Goal: Information Seeking & Learning: Learn about a topic

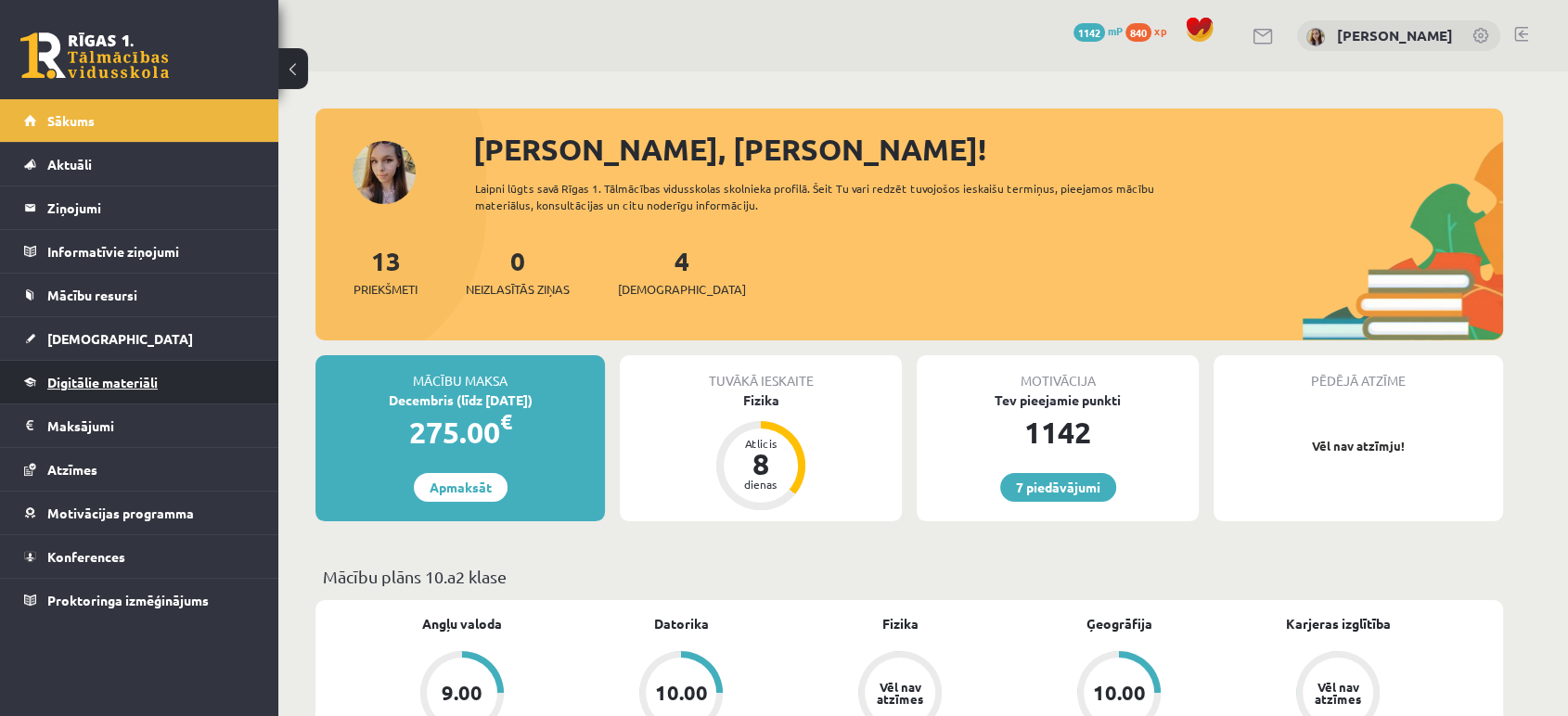
click at [85, 387] on span "Digitālie materiāli" at bounding box center [102, 382] width 111 height 16
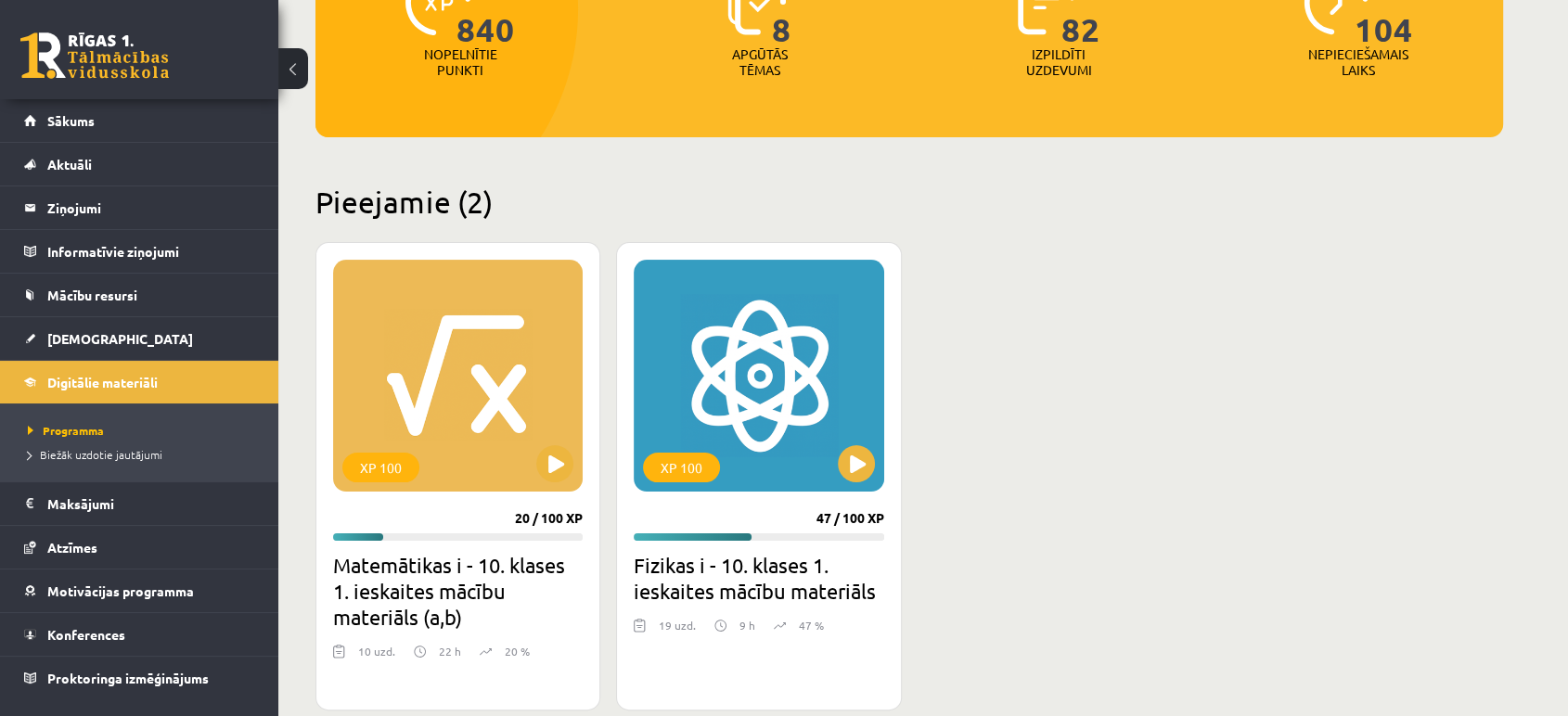
scroll to position [288, 0]
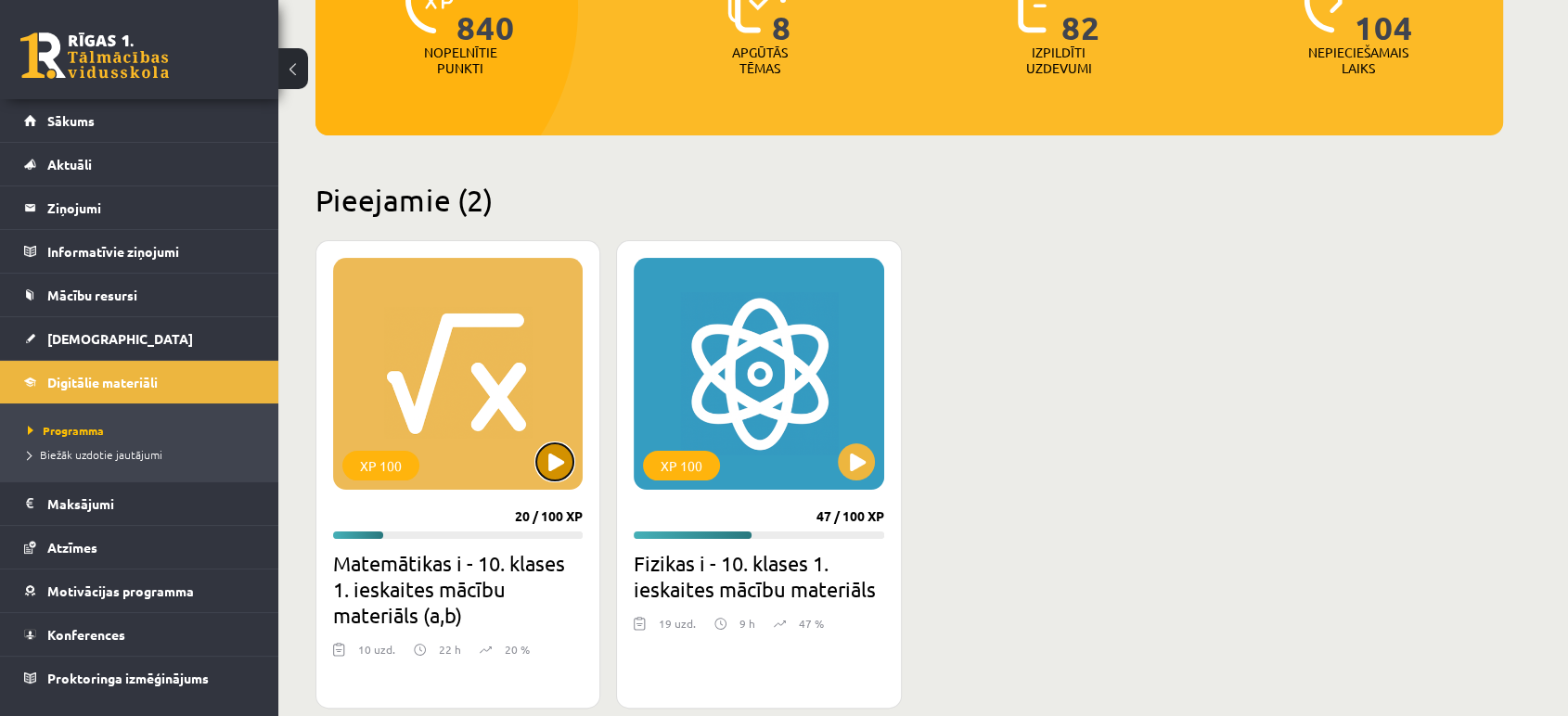
click at [545, 456] on button at bounding box center [554, 462] width 38 height 38
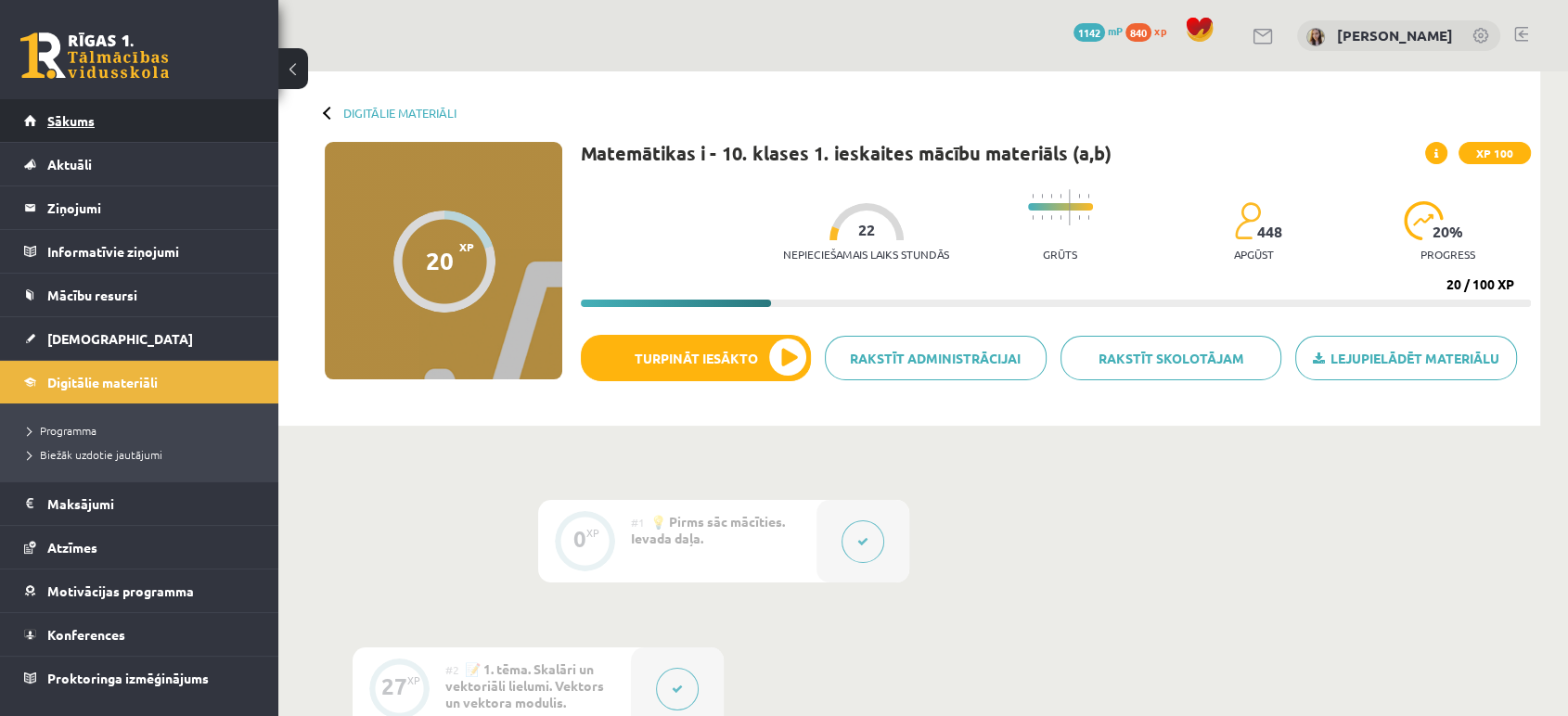
click at [60, 126] on span "Sākums" at bounding box center [70, 119] width 47 height 16
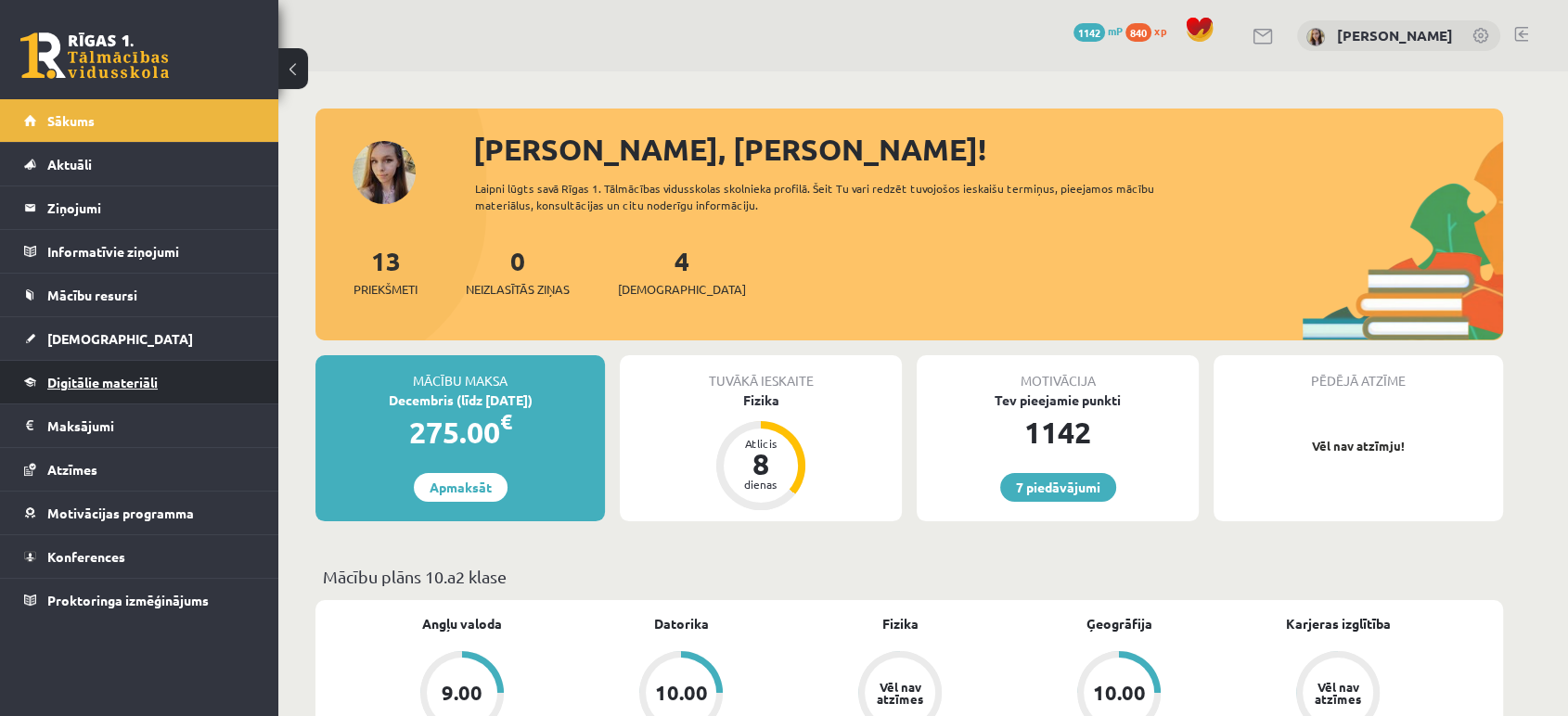
click at [139, 369] on link "Digitālie materiāli" at bounding box center [140, 383] width 231 height 42
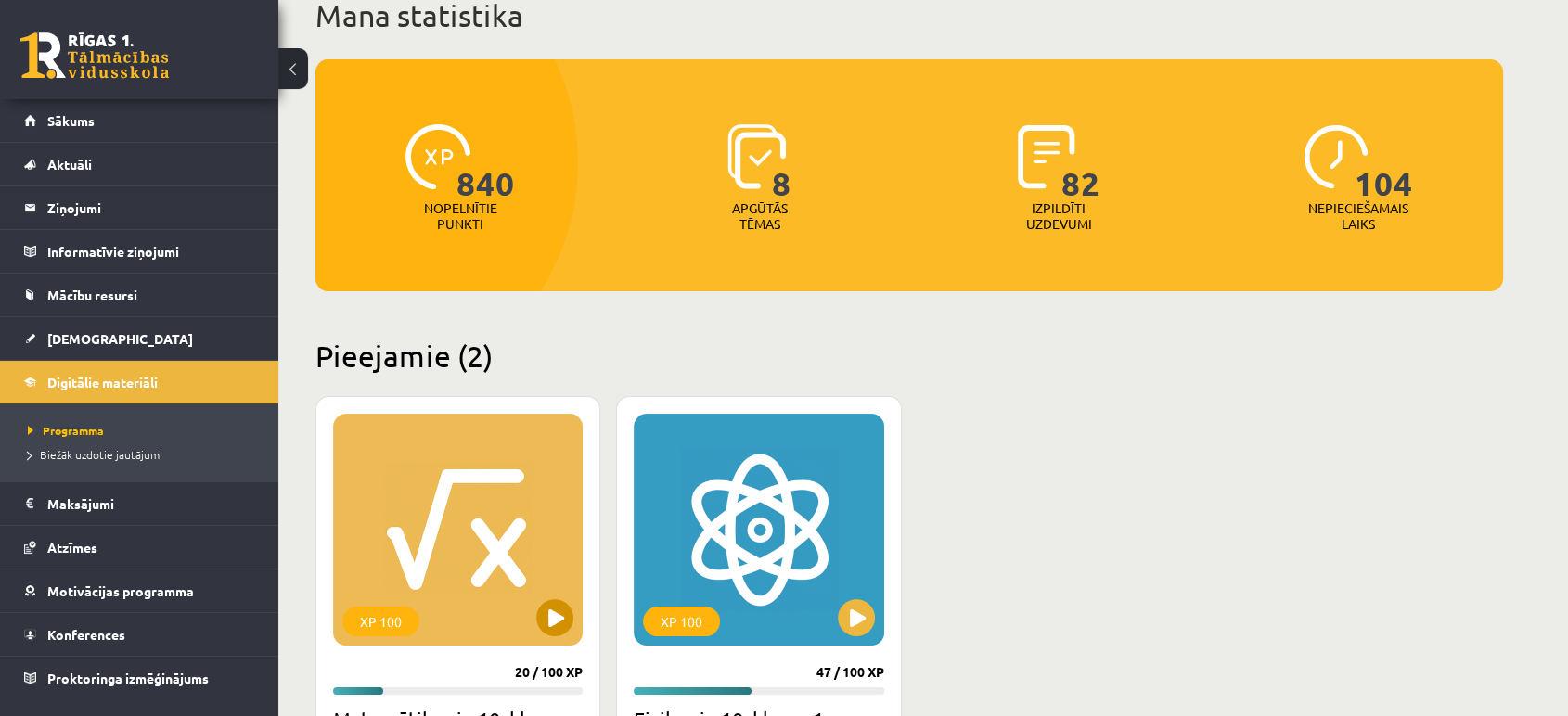
scroll to position [275, 0]
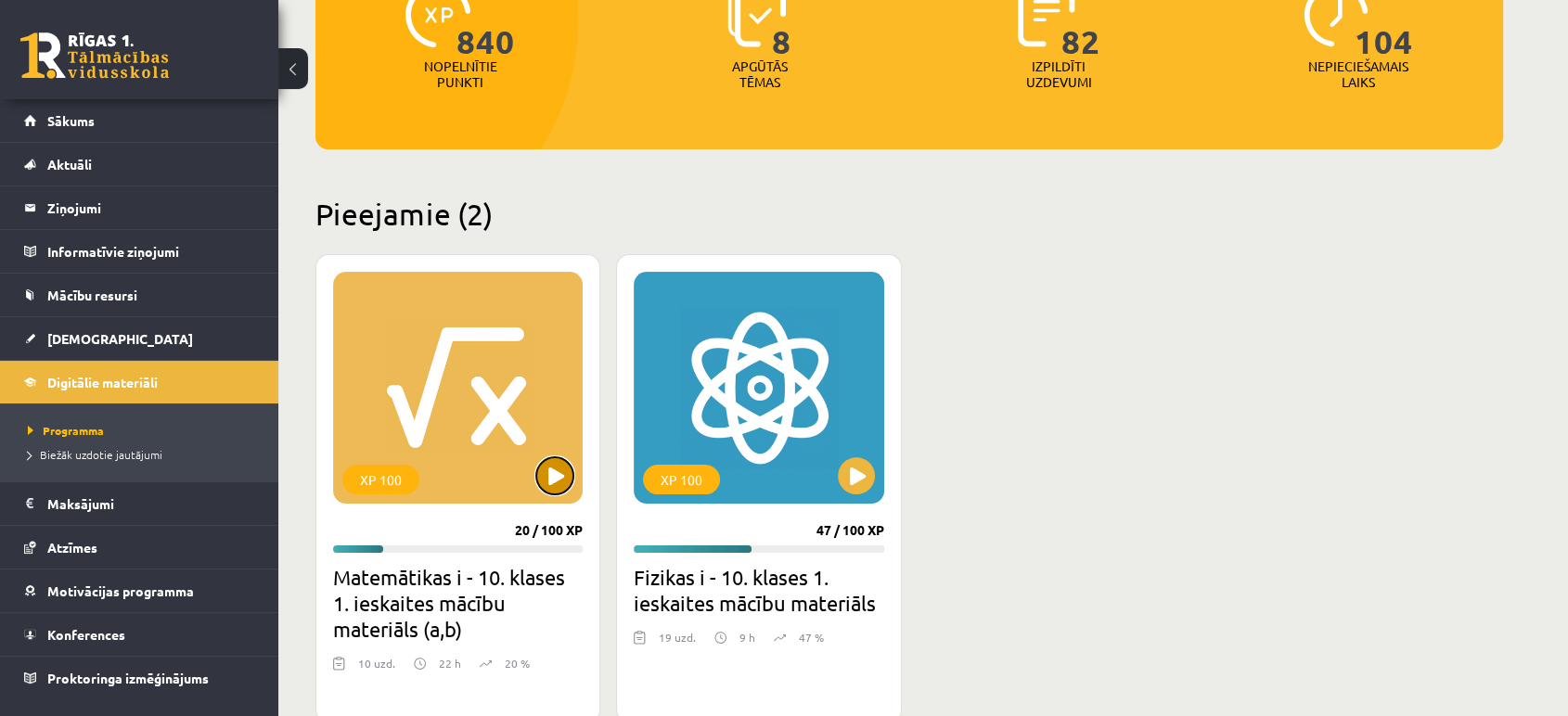
click at [555, 465] on button at bounding box center [554, 476] width 38 height 38
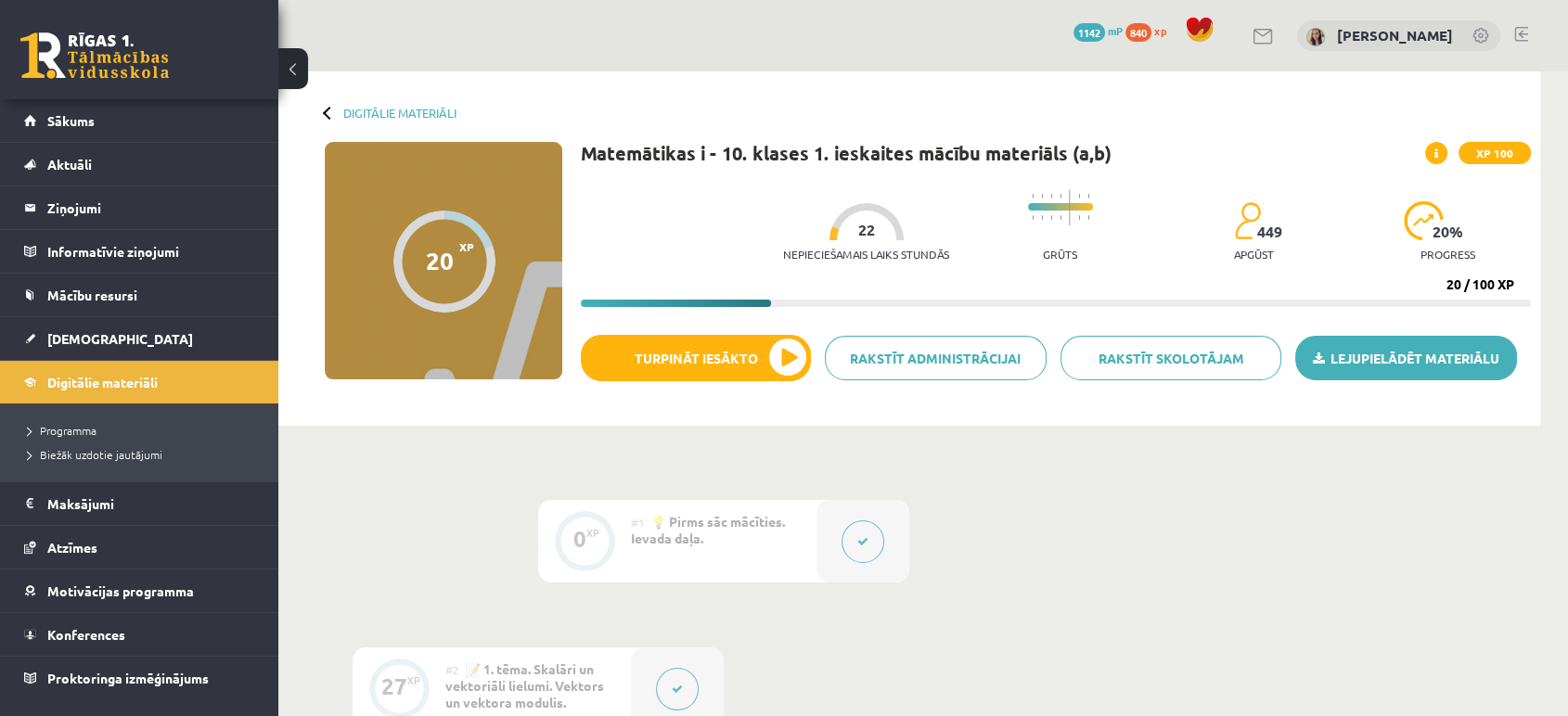
click at [1368, 354] on link "Lejupielādēt materiālu" at bounding box center [1406, 358] width 222 height 44
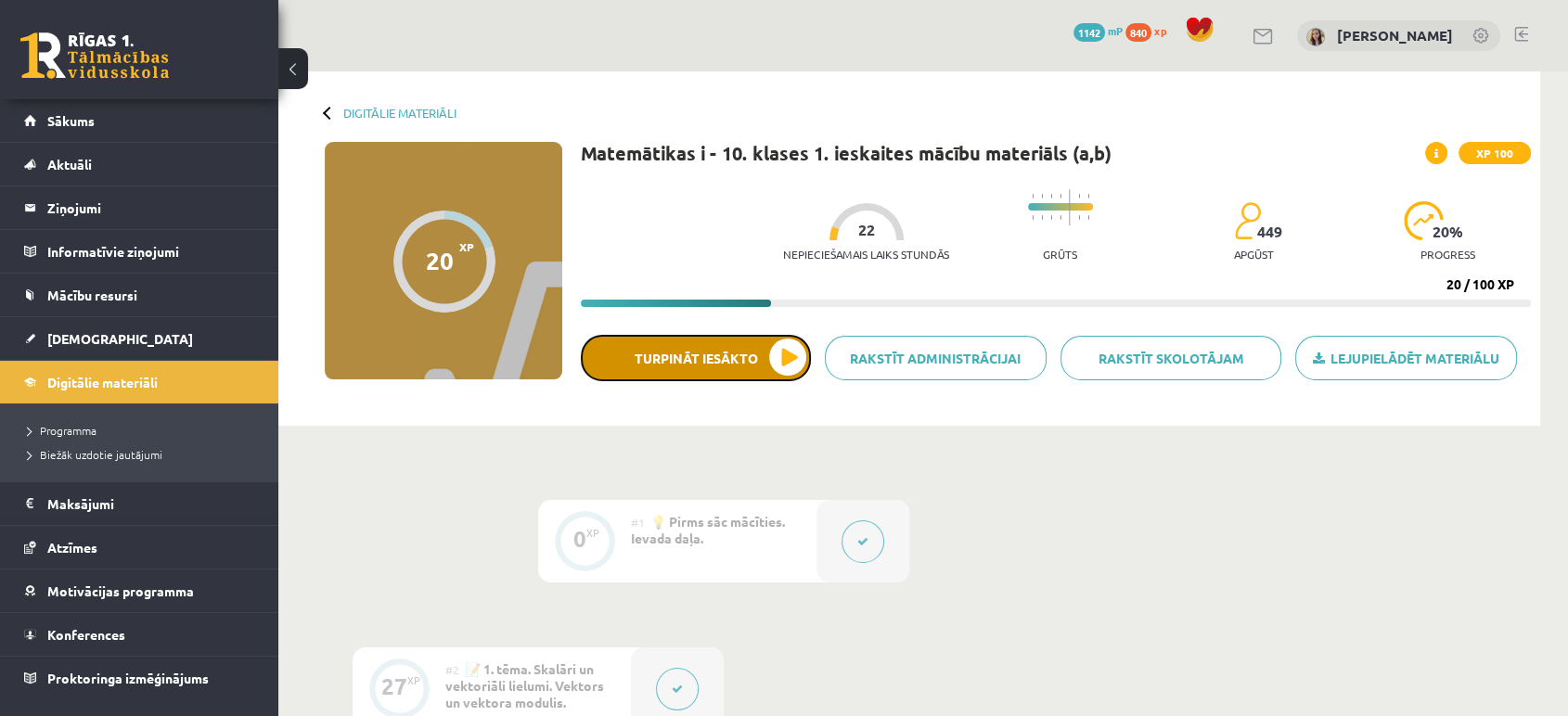
click at [716, 355] on button "Turpināt iesākto" at bounding box center [696, 358] width 230 height 46
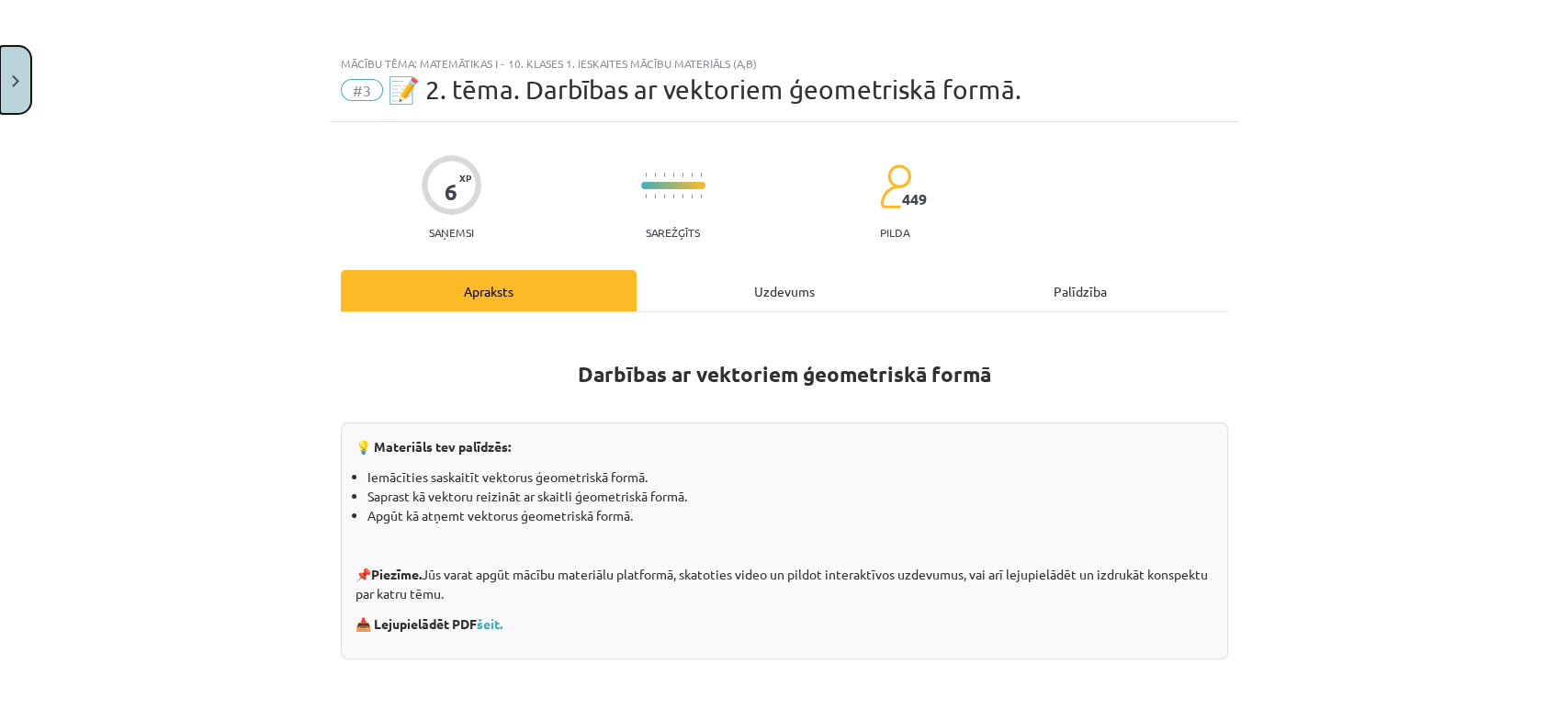
click at [0, 102] on button "Close" at bounding box center [15, 79] width 31 height 68
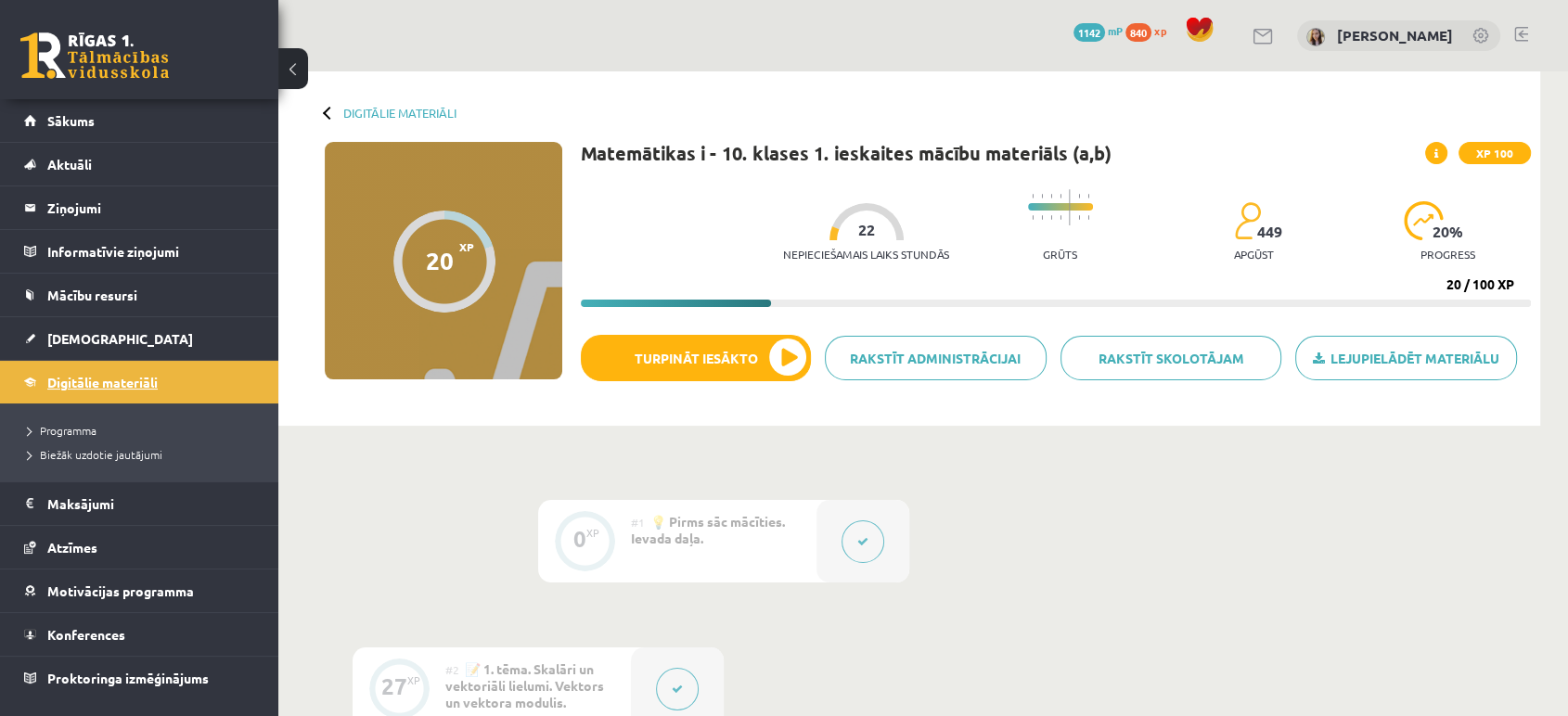
click at [84, 382] on span "Digitālie materiāli" at bounding box center [102, 382] width 111 height 16
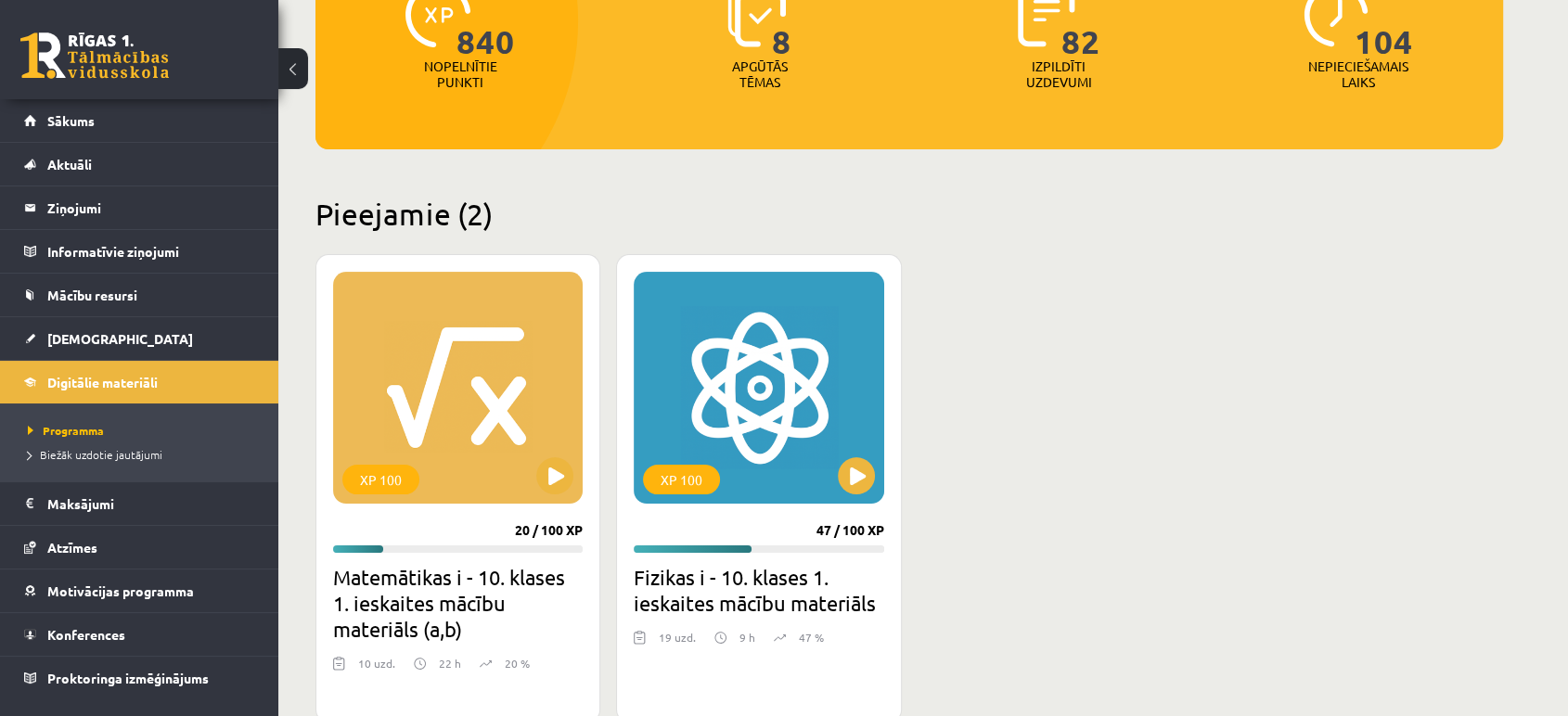
scroll to position [279, 0]
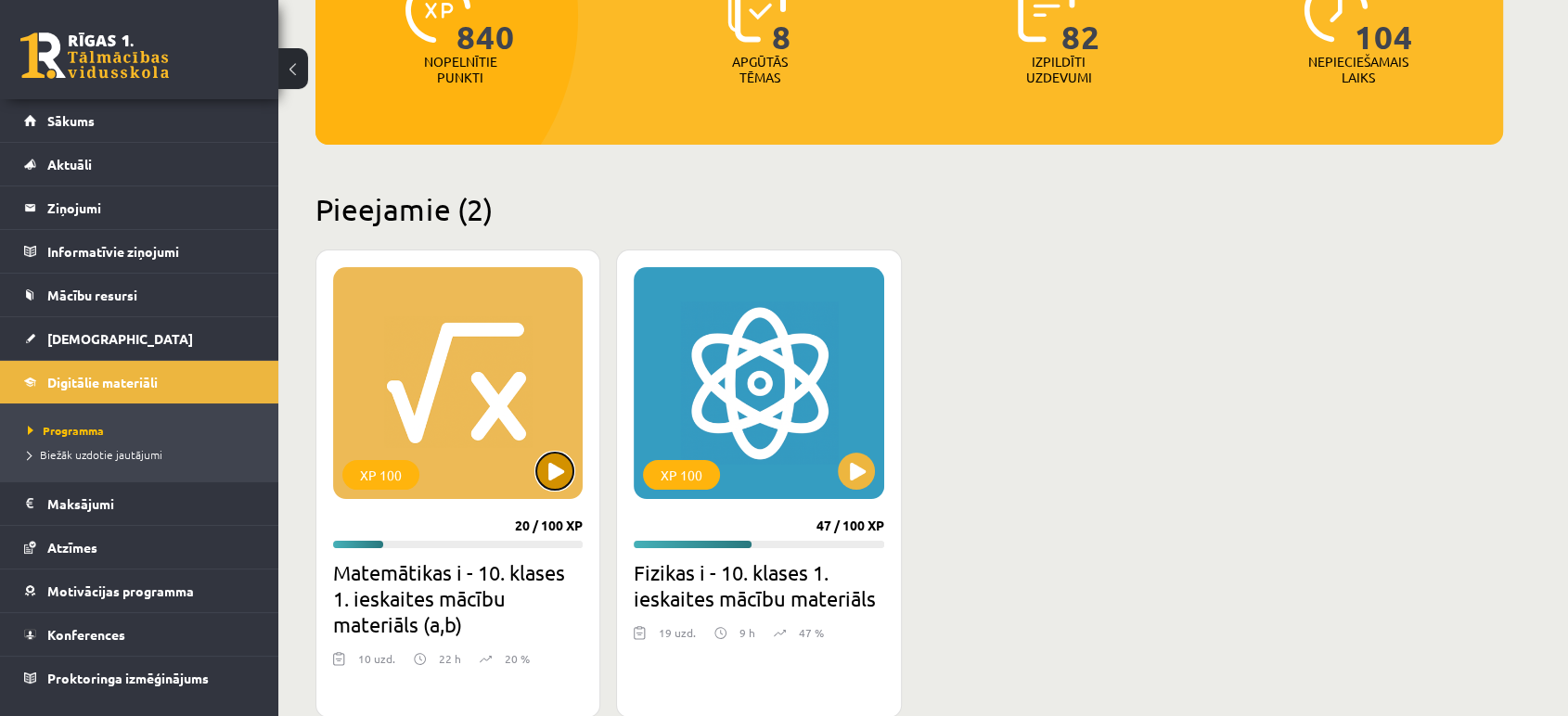
click at [564, 461] on button at bounding box center [554, 471] width 38 height 38
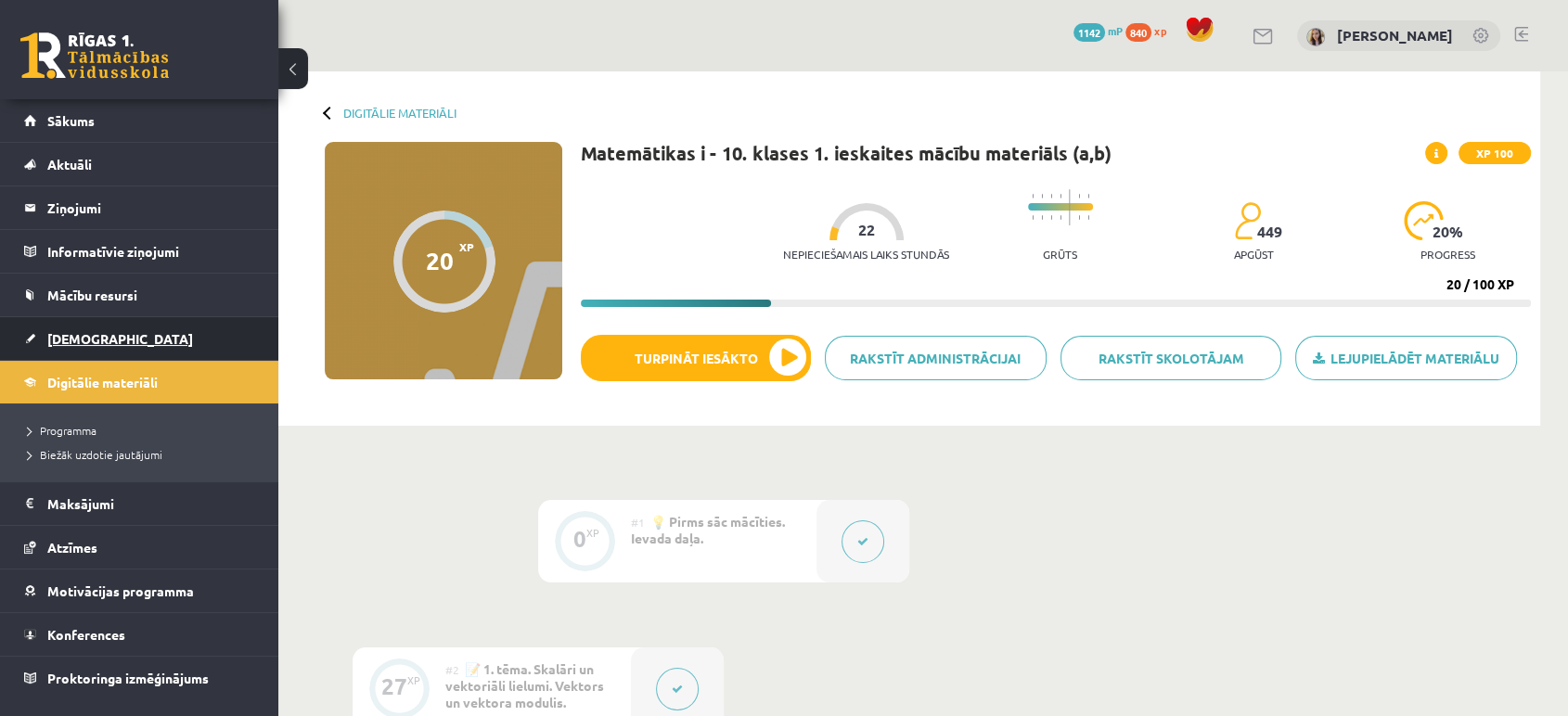
click at [84, 336] on span "[DEMOGRAPHIC_DATA]" at bounding box center [120, 338] width 146 height 16
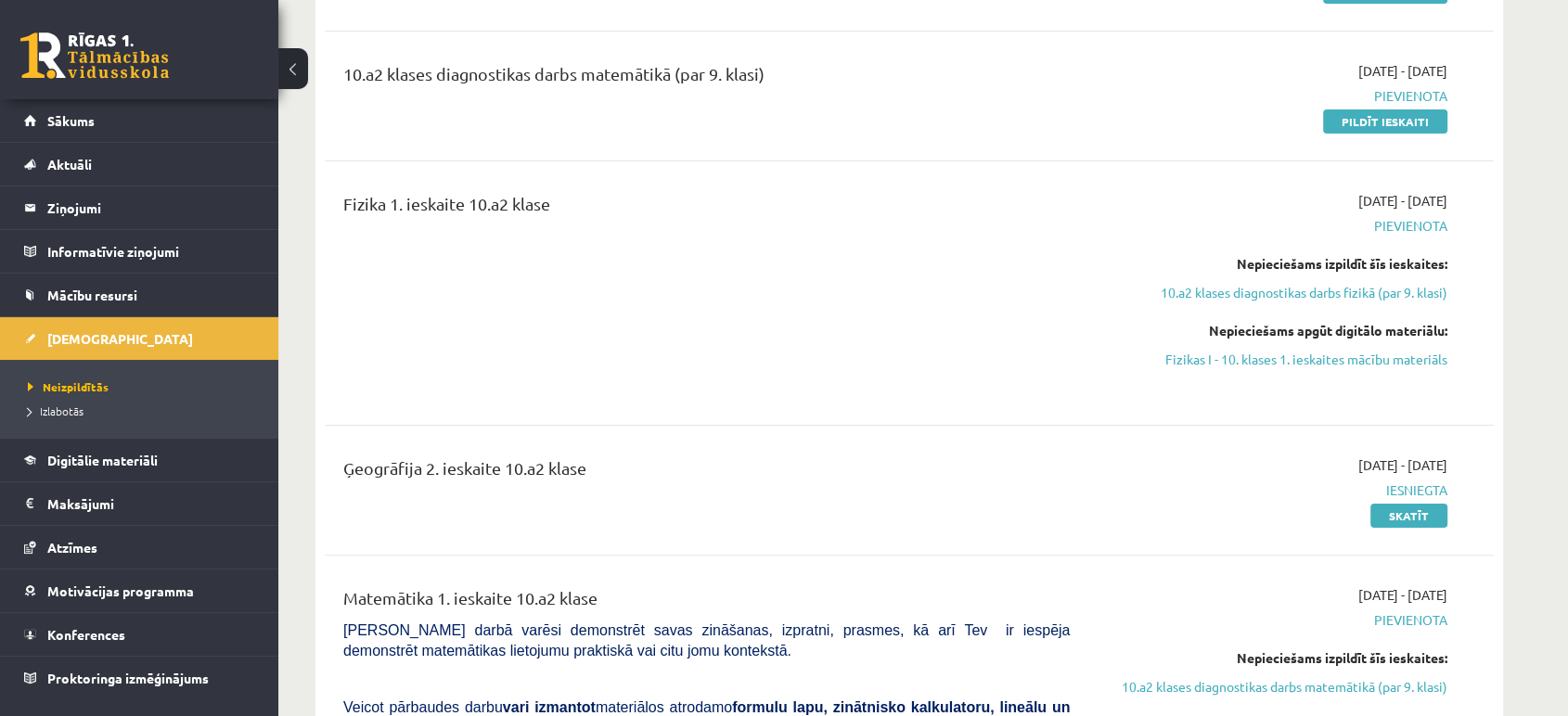
scroll to position [364, 0]
